Goal: Transaction & Acquisition: Purchase product/service

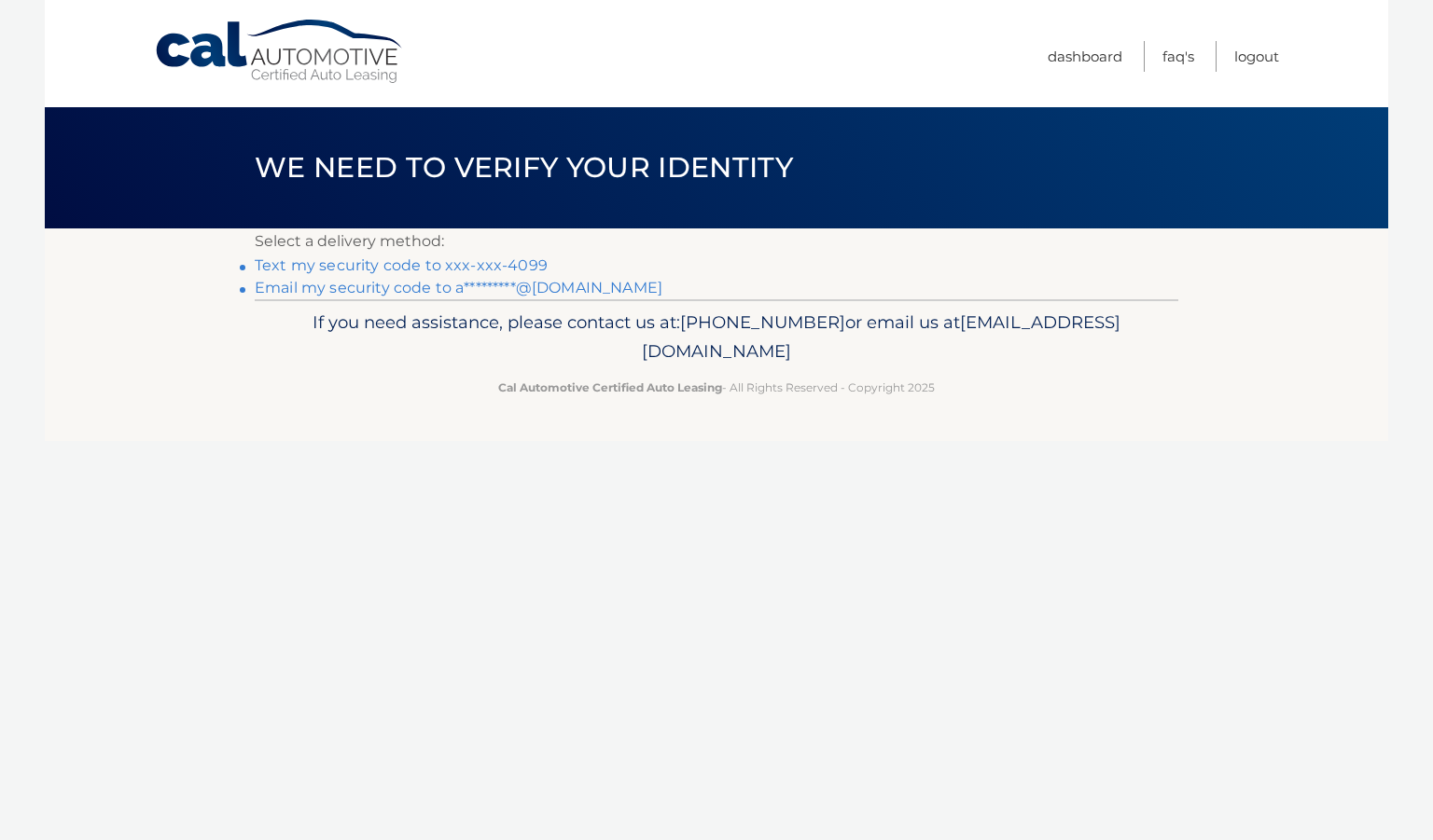
click at [484, 264] on link "Text my security code to xxx-xxx-4099" at bounding box center [401, 265] width 293 height 18
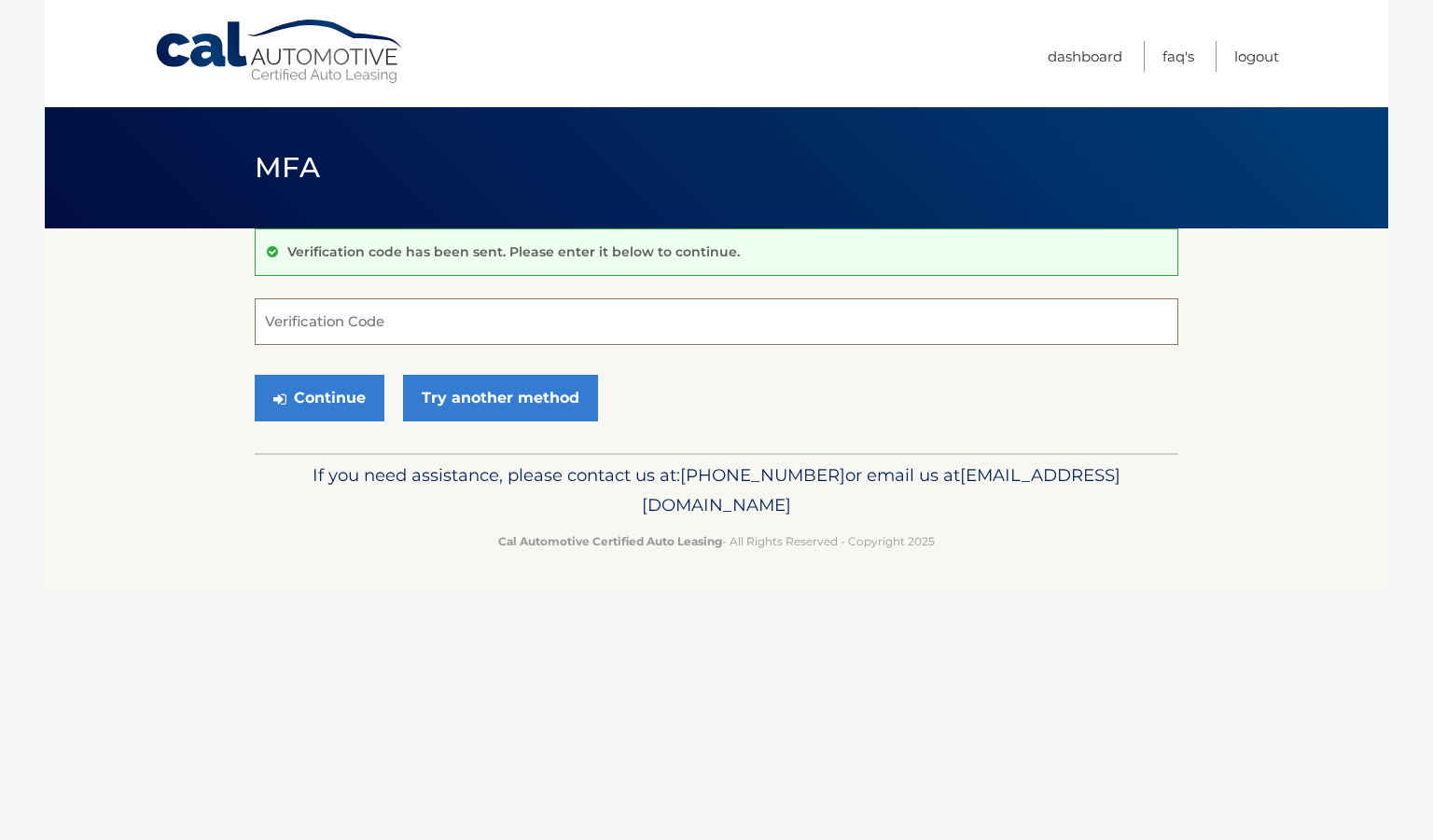
click at [446, 327] on input "Verification Code" at bounding box center [716, 322] width 923 height 47
type input "635162"
click at [364, 390] on button "Continue" at bounding box center [319, 398] width 130 height 47
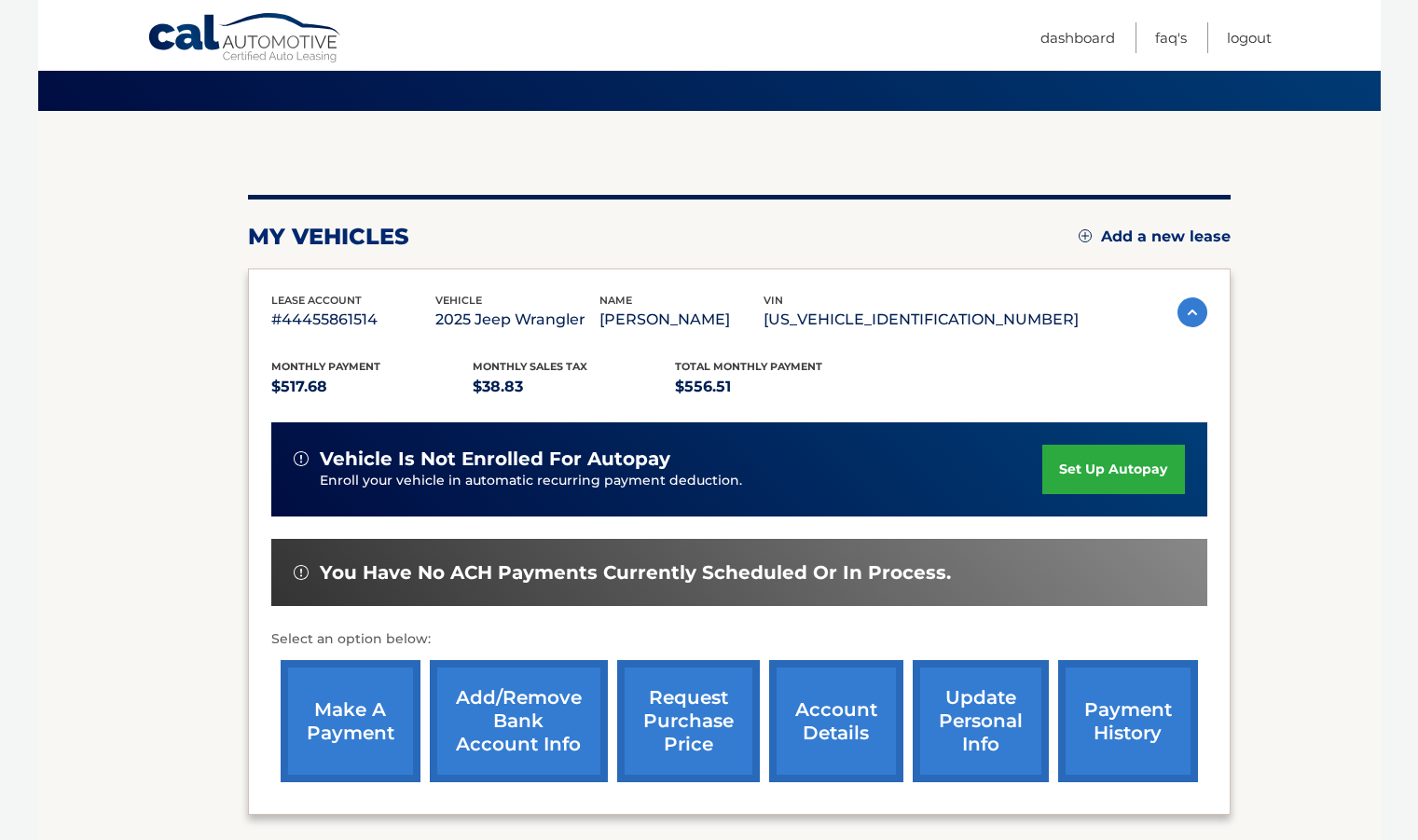
scroll to position [121, 0]
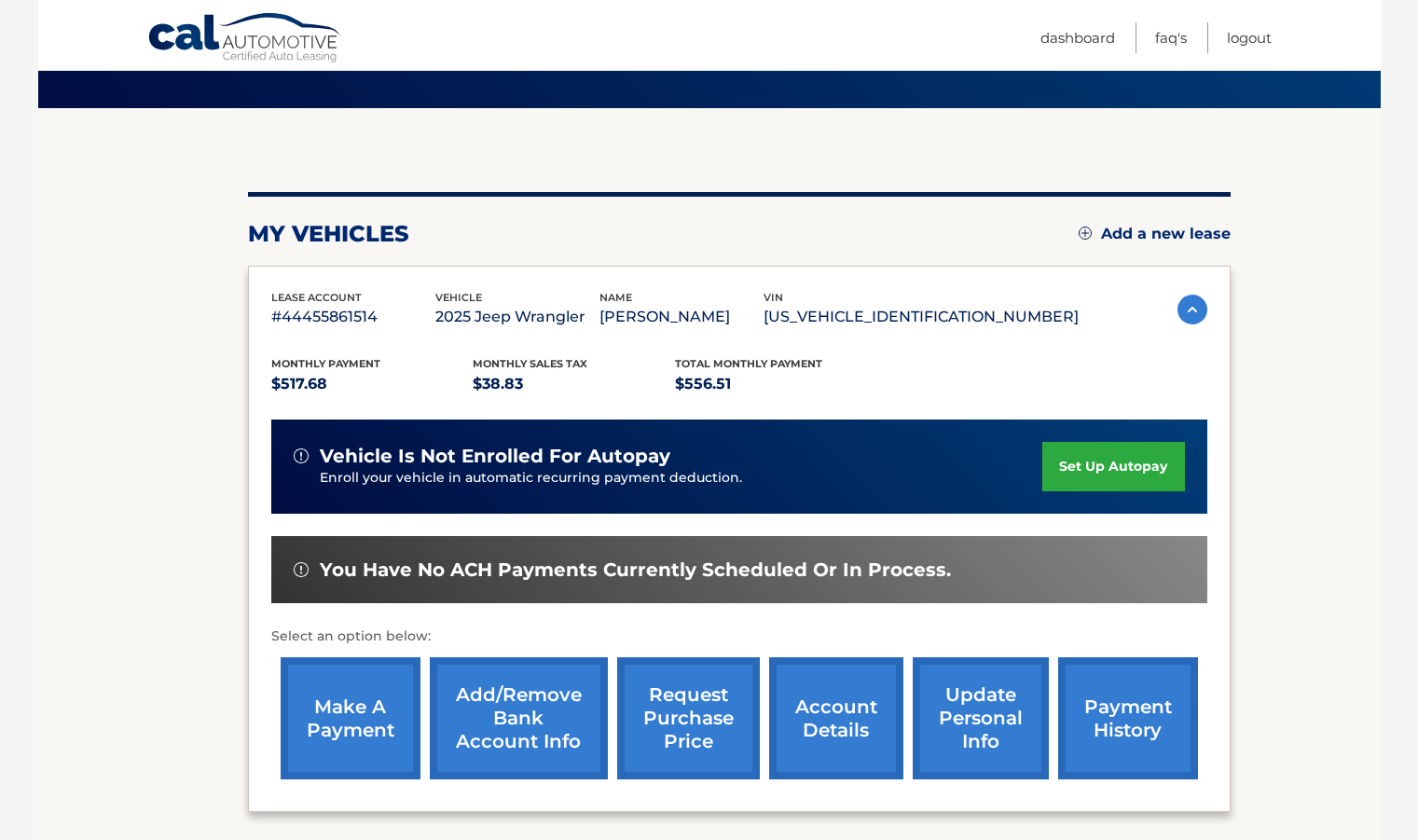
click at [385, 704] on link "make a payment" at bounding box center [350, 717] width 140 height 122
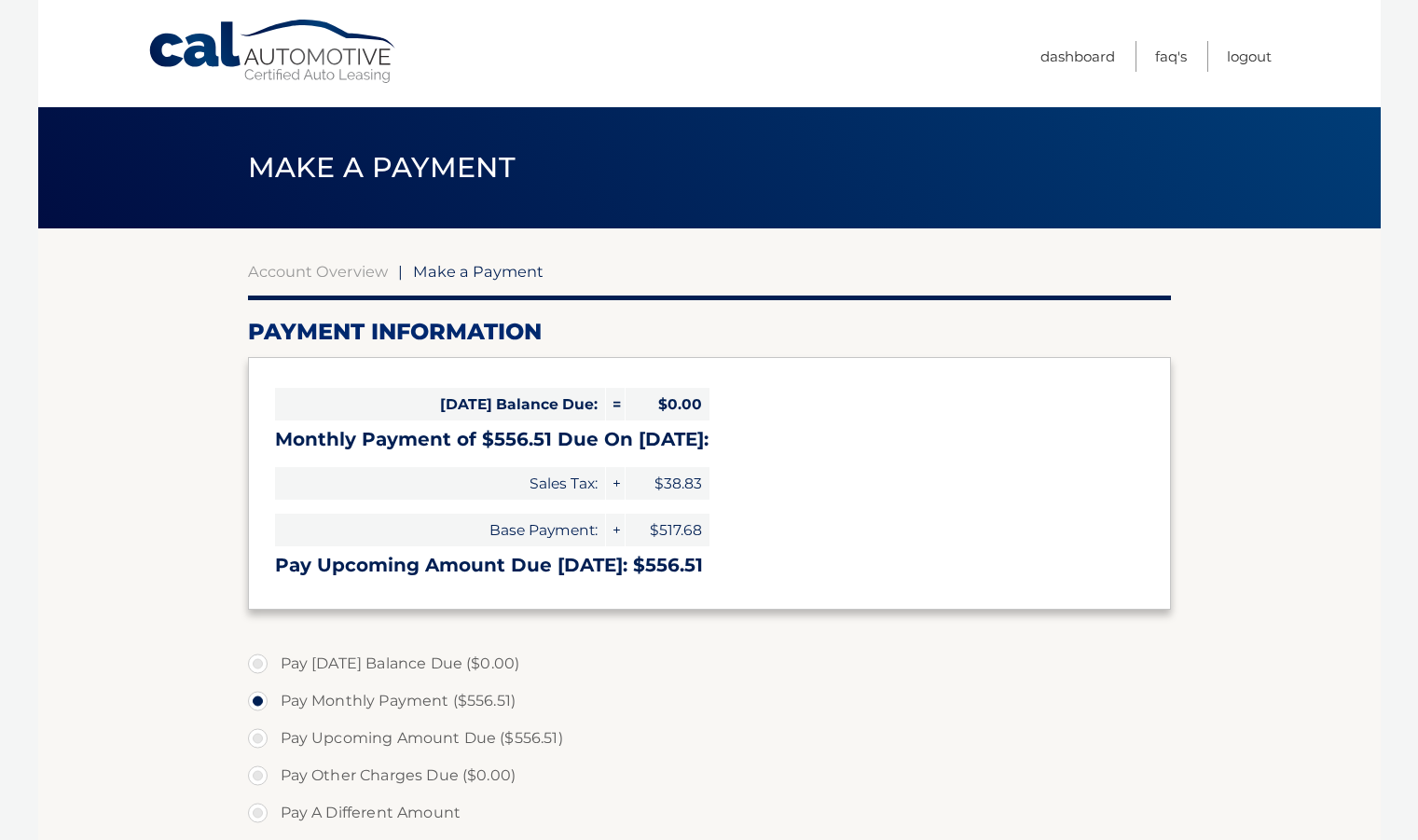
select select "YTI4NzQ3MjYtZmMxZC00YmE3LWIwNDMtZmJhMzM1Y2I3OTg4"
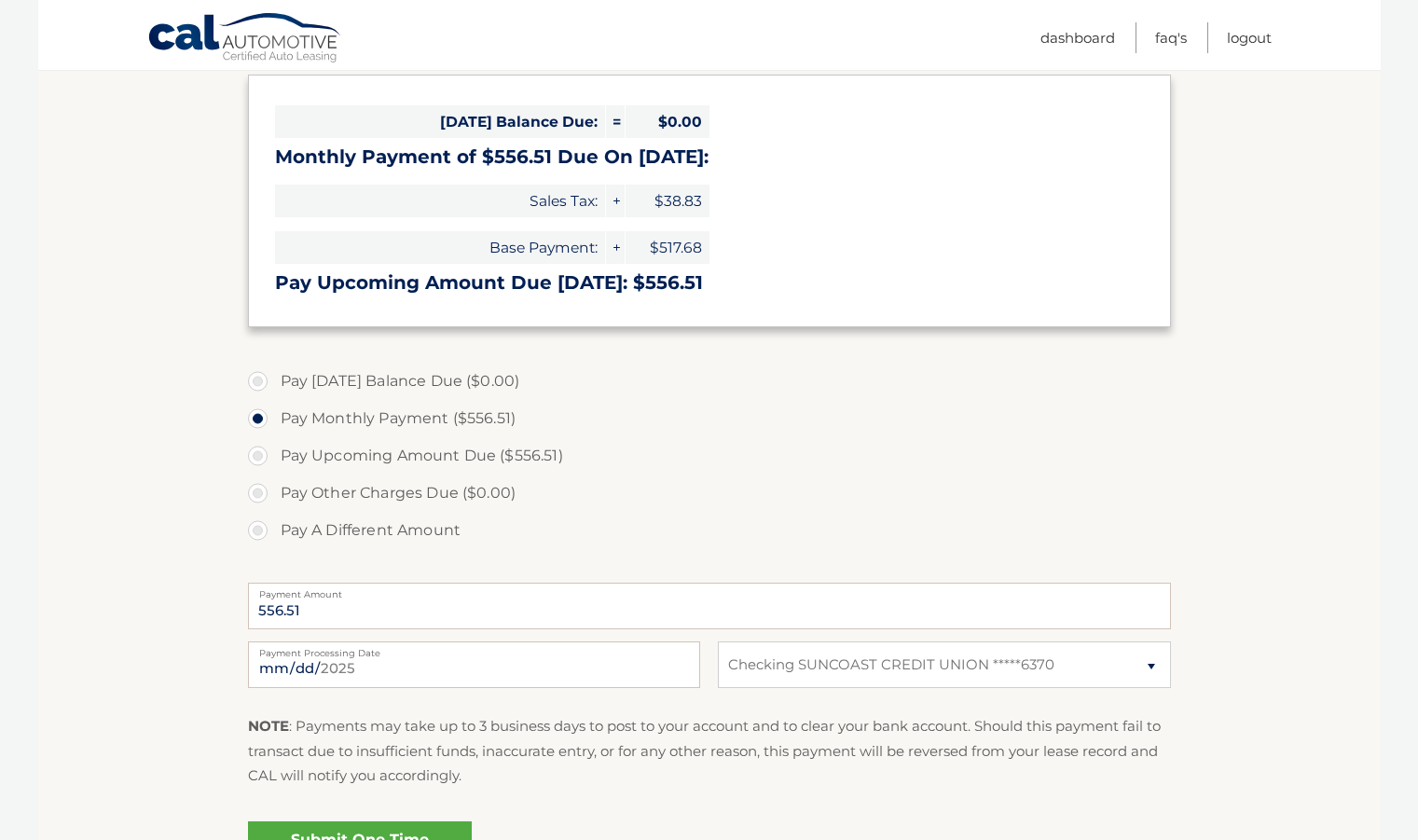
scroll to position [283, 0]
click at [258, 448] on label "Pay Upcoming Amount Due ($556.51)" at bounding box center [709, 455] width 923 height 38
click at [258, 448] on input "Pay Upcoming Amount Due ($556.51)" at bounding box center [264, 451] width 19 height 30
radio input "true"
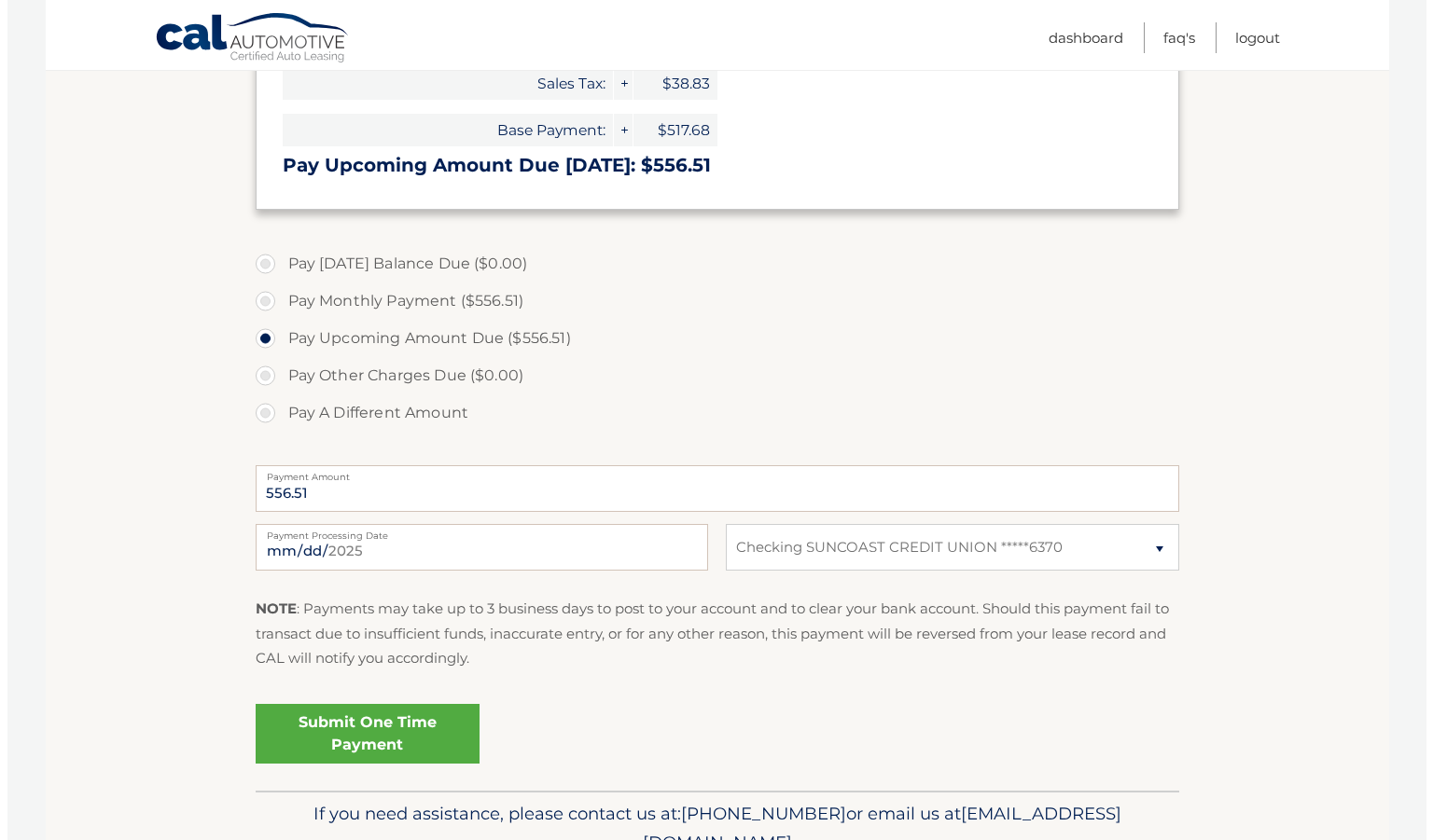
scroll to position [401, 0]
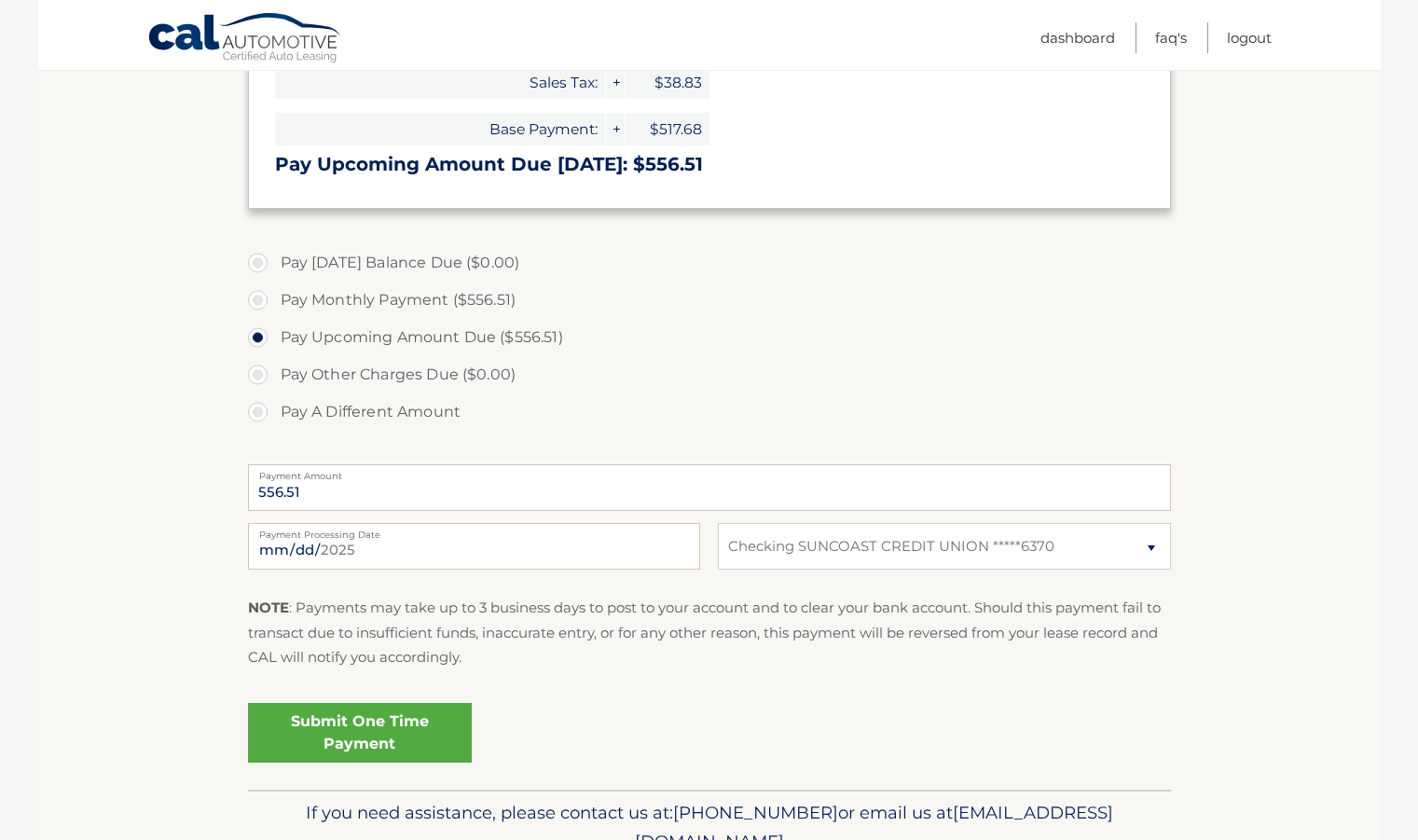
click at [350, 717] on link "Submit One Time Payment" at bounding box center [360, 733] width 224 height 59
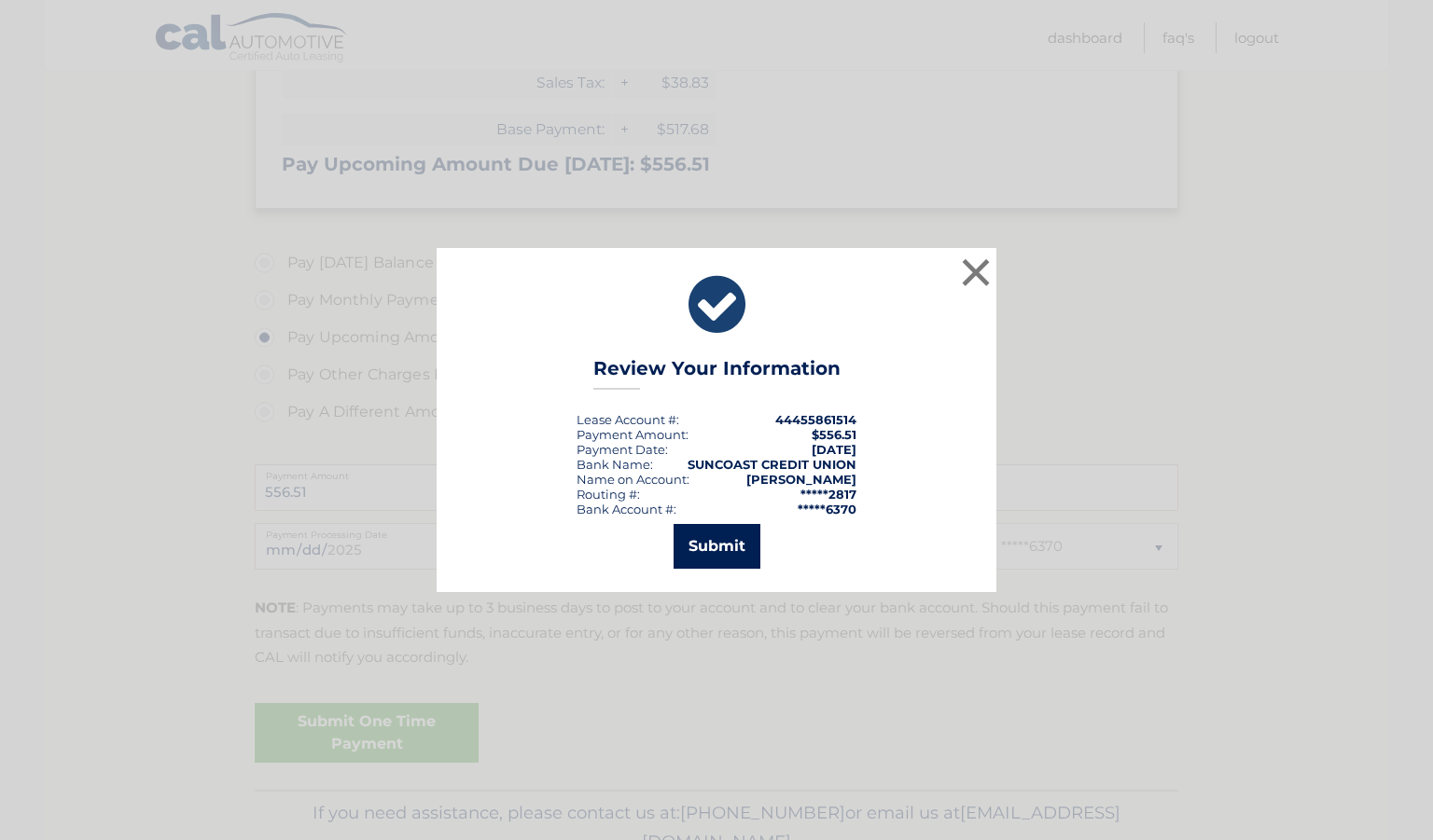
click at [713, 556] on button "Submit" at bounding box center [716, 546] width 87 height 45
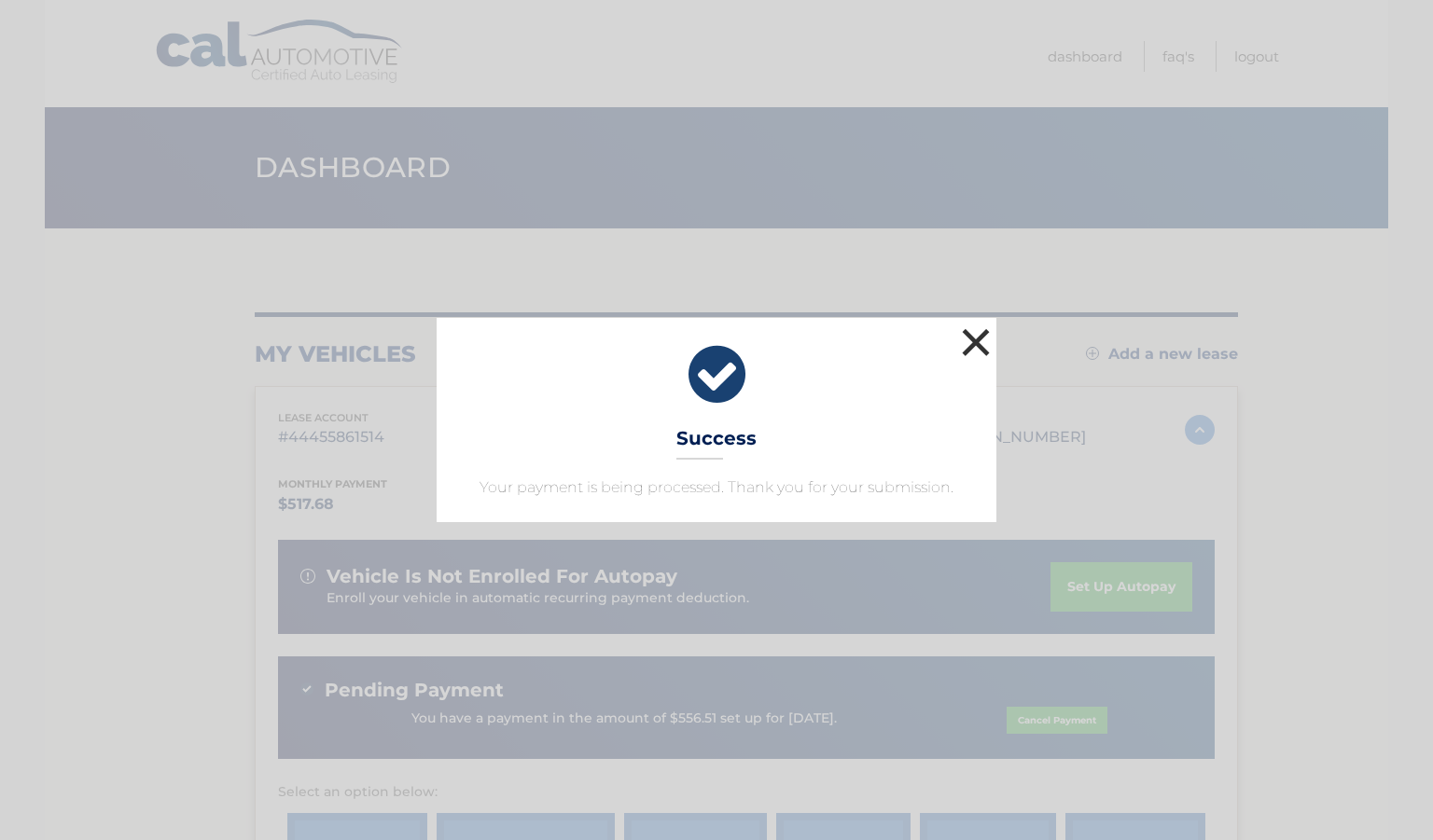
click at [971, 331] on button "×" at bounding box center [976, 342] width 38 height 38
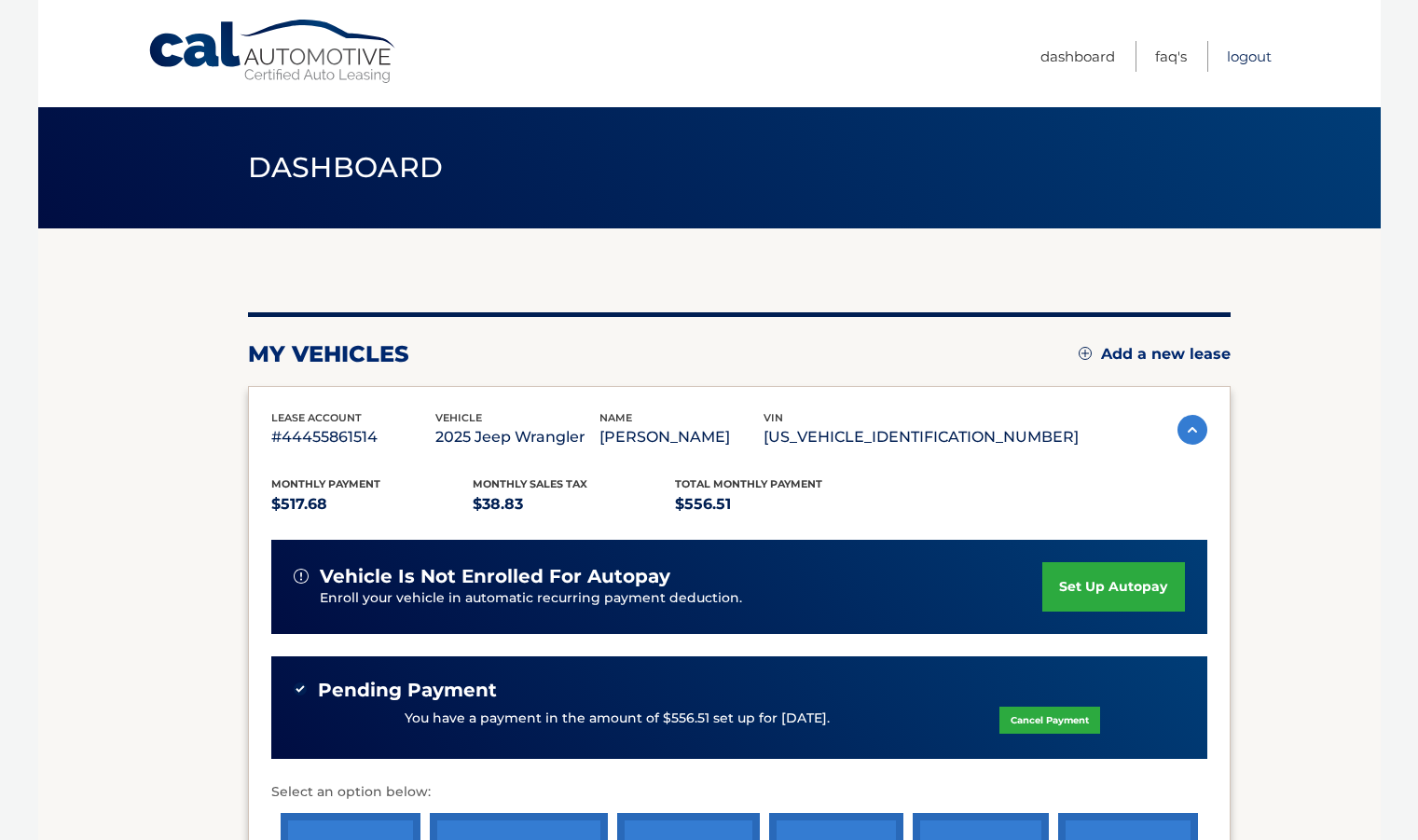
click at [1252, 58] on link "Logout" at bounding box center [1249, 55] width 45 height 31
